Goal: Task Accomplishment & Management: Complete application form

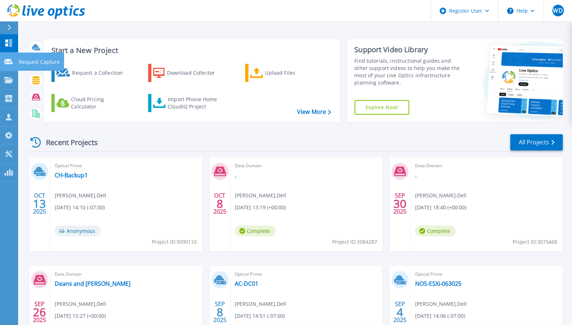
click at [8, 64] on icon at bounding box center [8, 61] width 9 height 5
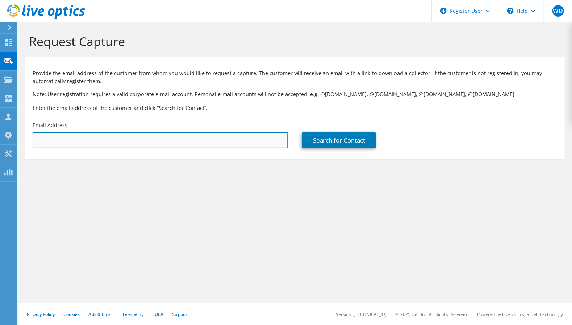
click at [197, 145] on input "text" at bounding box center [160, 140] width 255 height 16
paste input ""sarora@monroviaschools.net" <sarora@monroviaschools.net>"
drag, startPoint x: 201, startPoint y: 139, endPoint x: 112, endPoint y: 142, distance: 89.2
click at [112, 142] on input ""sarora@monroviaschools.net" <sarora@monroviaschools.net>" at bounding box center [160, 140] width 255 height 16
click at [38, 140] on input ""sarora@monroviaschools.net" at bounding box center [160, 140] width 255 height 16
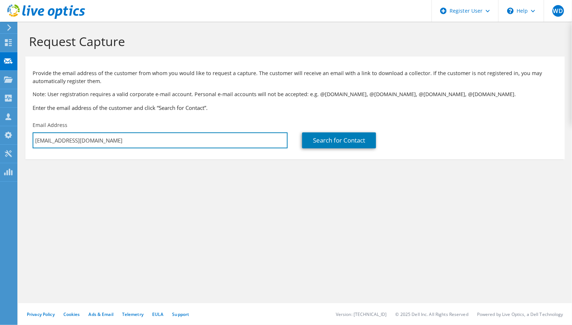
type input "sarora@monroviaschools.net"
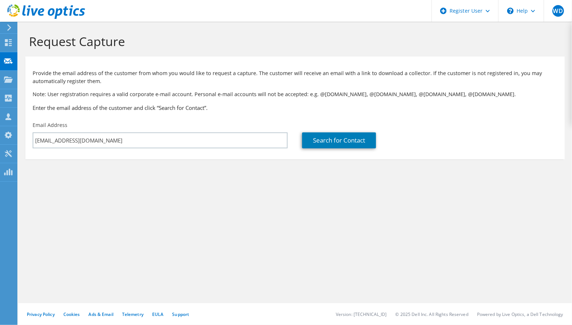
click at [323, 128] on div "Search for Contact" at bounding box center [430, 135] width 270 height 34
click at [325, 138] on link "Search for Contact" at bounding box center [339, 140] width 74 height 16
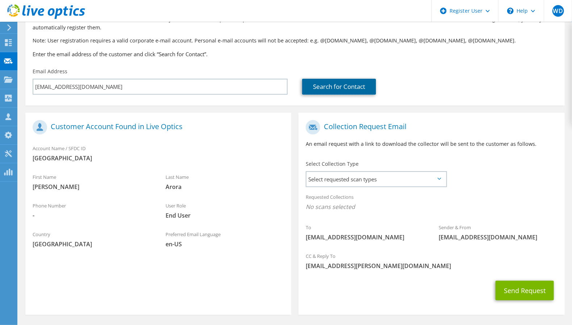
scroll to position [79, 0]
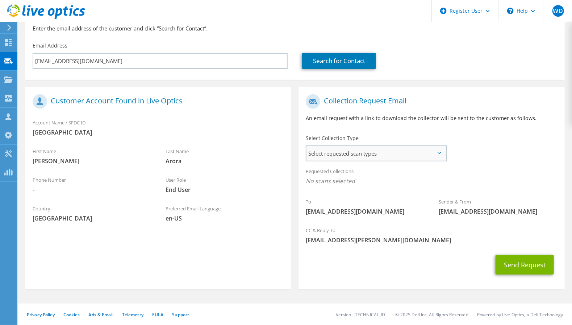
click at [333, 156] on span "Select requested scan types" at bounding box center [376, 153] width 139 height 14
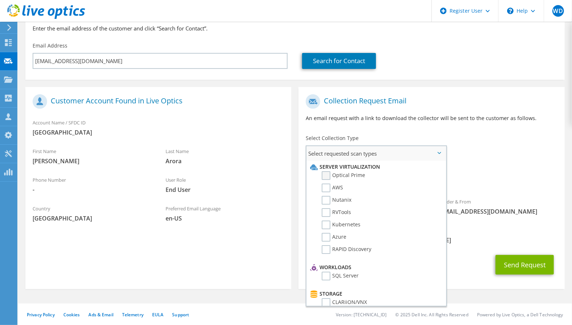
click at [334, 176] on label "Optical Prime" at bounding box center [343, 175] width 43 height 9
click at [0, 0] on input "Optical Prime" at bounding box center [0, 0] width 0 height 0
click at [505, 180] on span "Optical Prime" at bounding box center [431, 183] width 251 height 12
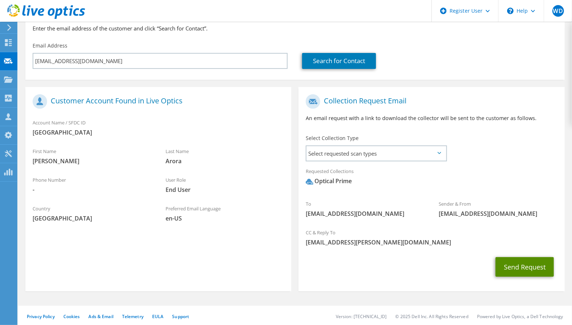
click at [517, 258] on button "Send Request" at bounding box center [525, 267] width 58 height 20
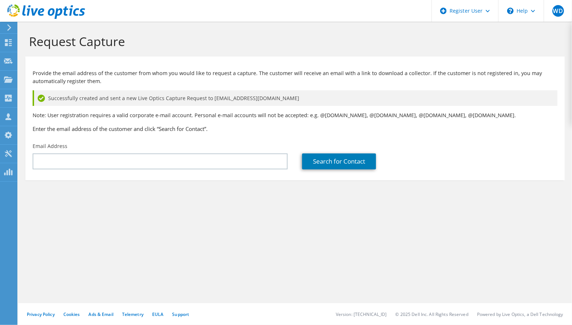
drag, startPoint x: 194, startPoint y: 225, endPoint x: 185, endPoint y: 224, distance: 9.1
click at [194, 225] on div "Request Capture Provide the email address of the customer from whom you would l…" at bounding box center [295, 173] width 554 height 303
